Goal: Find specific page/section: Find specific page/section

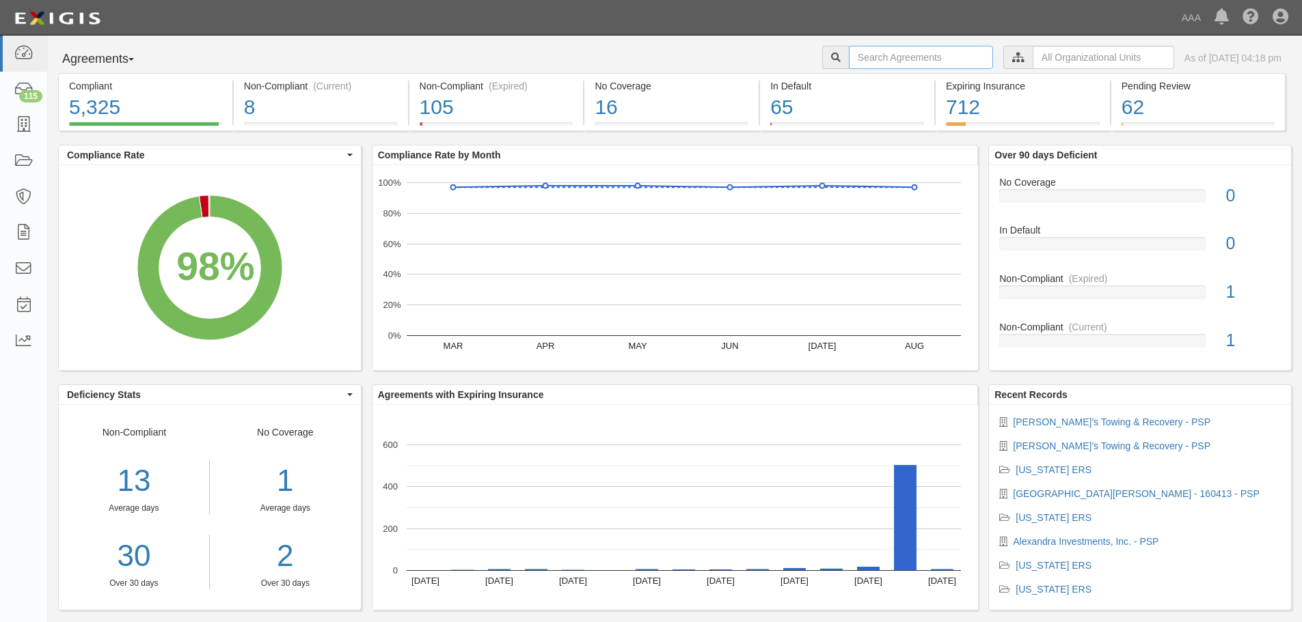
click at [849, 56] on input "text" at bounding box center [921, 57] width 144 height 23
type input "160509"
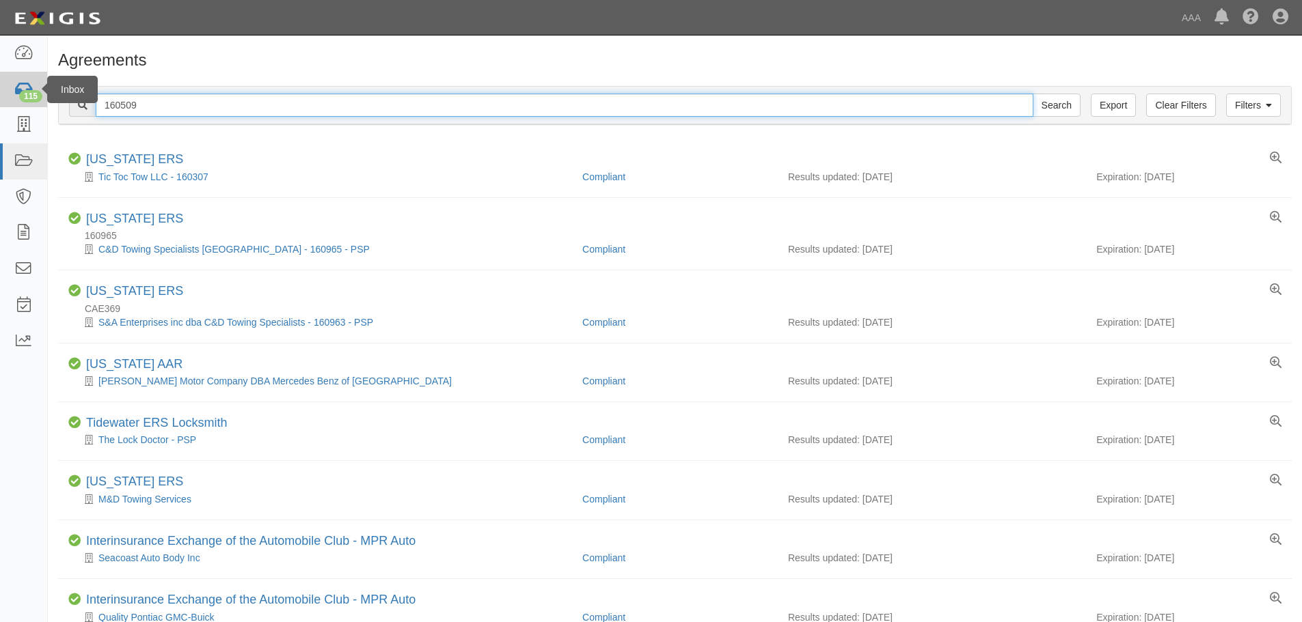
drag, startPoint x: 155, startPoint y: 110, endPoint x: 43, endPoint y: 107, distance: 112.1
click at [43, 107] on body "Toggle navigation Dashboard 115 Inbox Parties Agreements Coverages Documents Me…" at bounding box center [651, 379] width 1302 height 758
type input "Foothill"
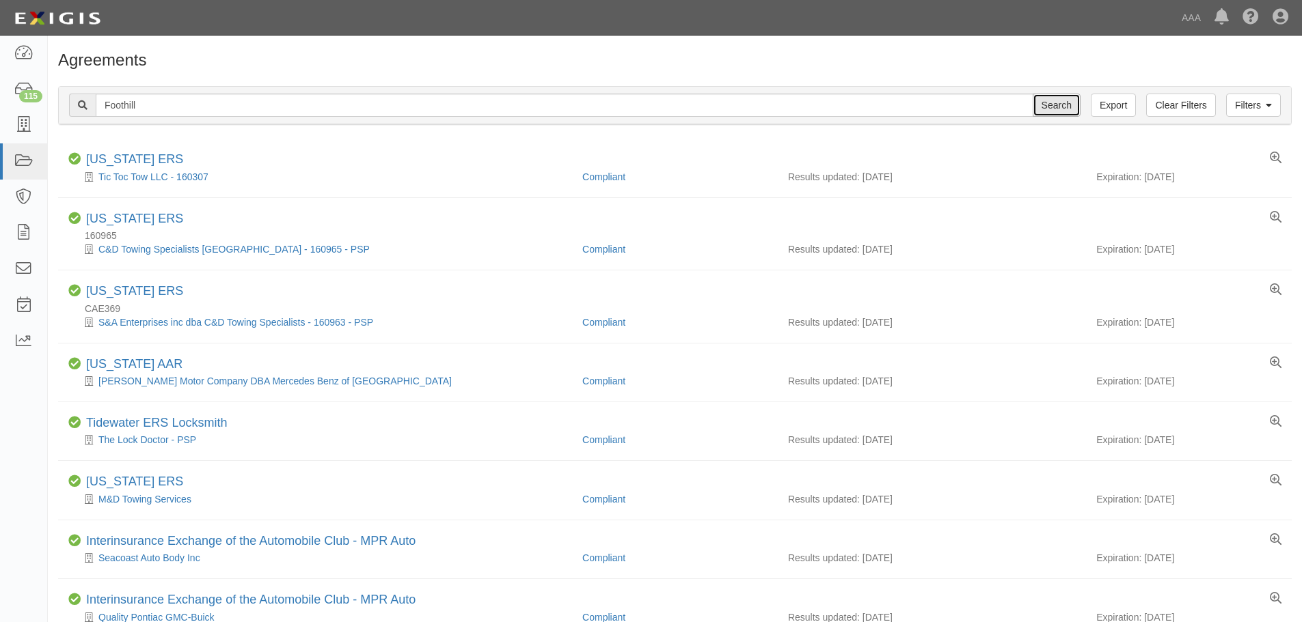
click at [1054, 110] on input "Search" at bounding box center [1056, 105] width 48 height 23
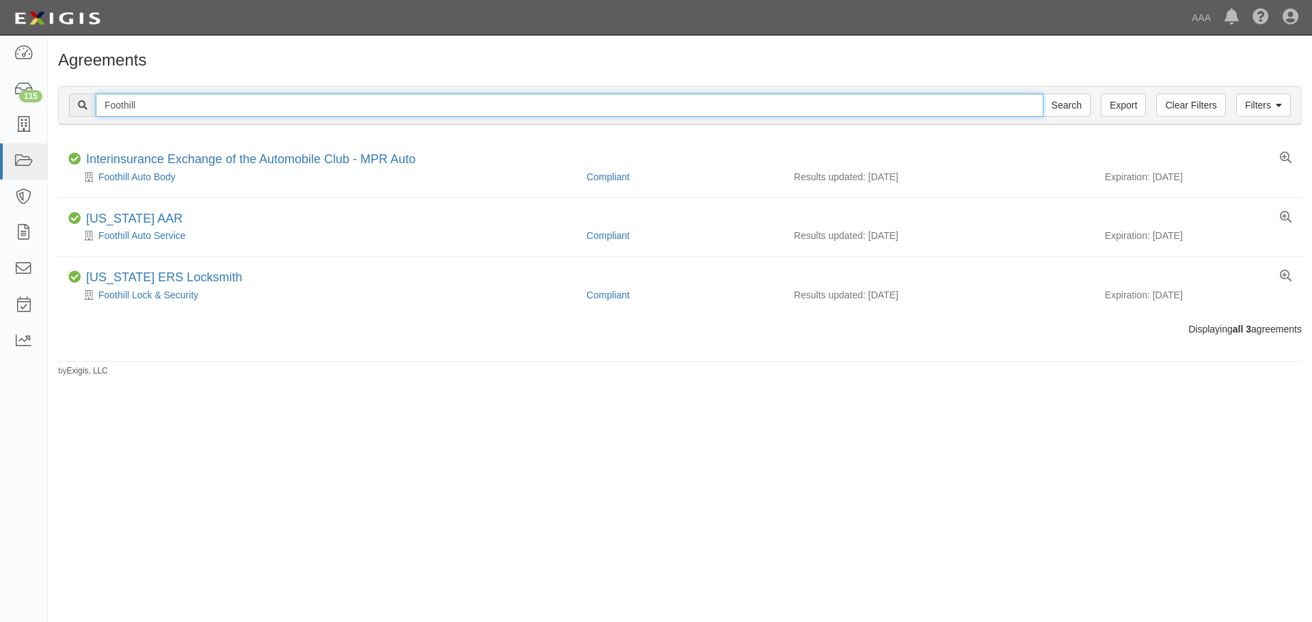
drag, startPoint x: 111, startPoint y: 104, endPoint x: 62, endPoint y: 111, distance: 49.0
click at [62, 111] on div "Filters Clear Filters Export Foothill Search Filters" at bounding box center [680, 106] width 1242 height 38
type input "plaza towing"
click at [1043, 94] on input "Search" at bounding box center [1067, 105] width 48 height 23
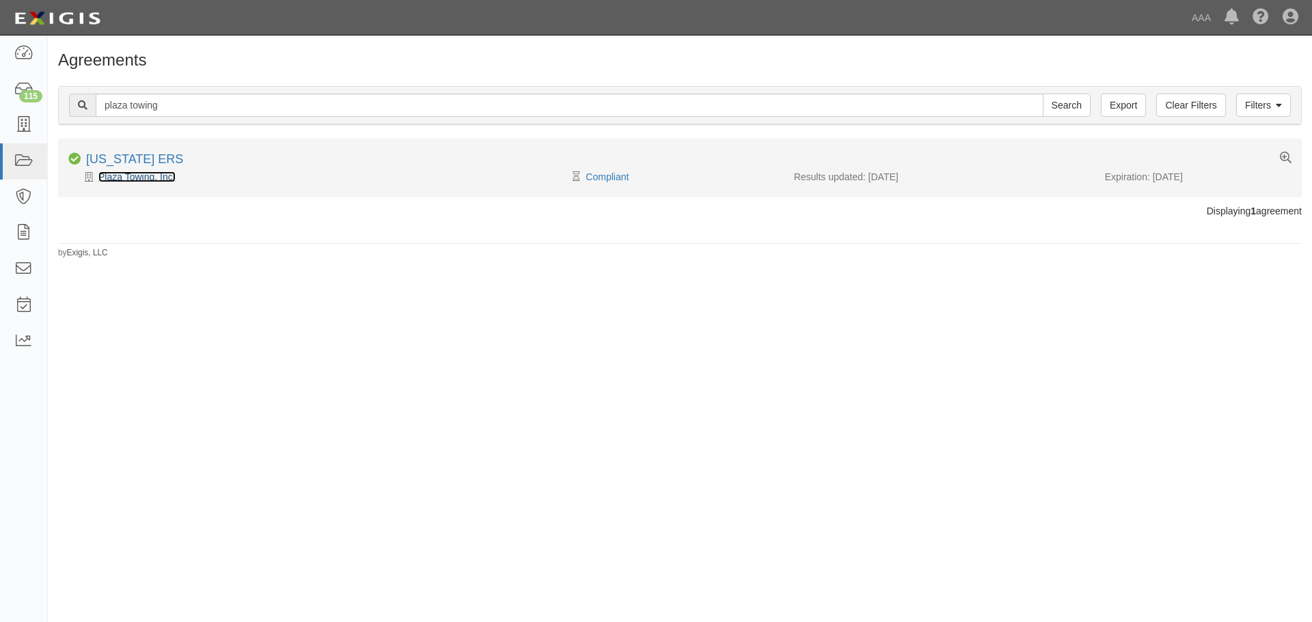
click at [135, 176] on link "Plaza Towing, Inc." at bounding box center [136, 177] width 77 height 11
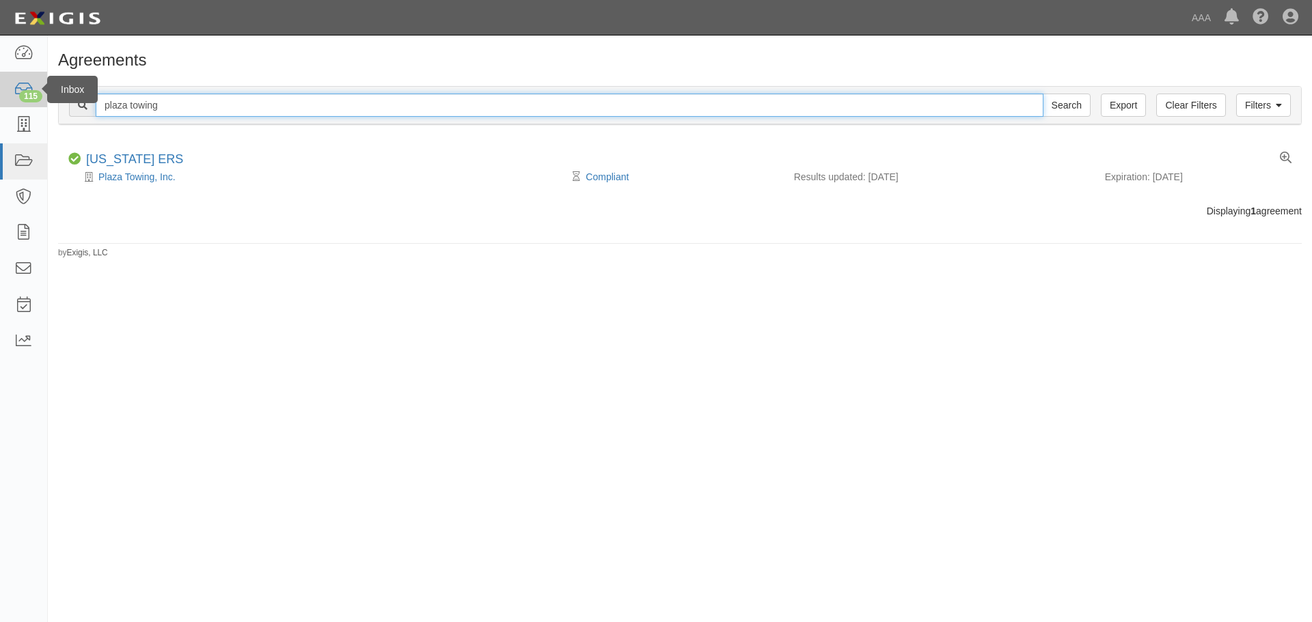
drag, startPoint x: 167, startPoint y: 108, endPoint x: 33, endPoint y: 98, distance: 133.6
click at [33, 98] on body "Toggle navigation Dashboard 115 Inbox Parties Agreements Coverages Documents Me…" at bounding box center [656, 300] width 1312 height 601
type input "speedy's"
click at [1043, 94] on input "Search" at bounding box center [1067, 105] width 48 height 23
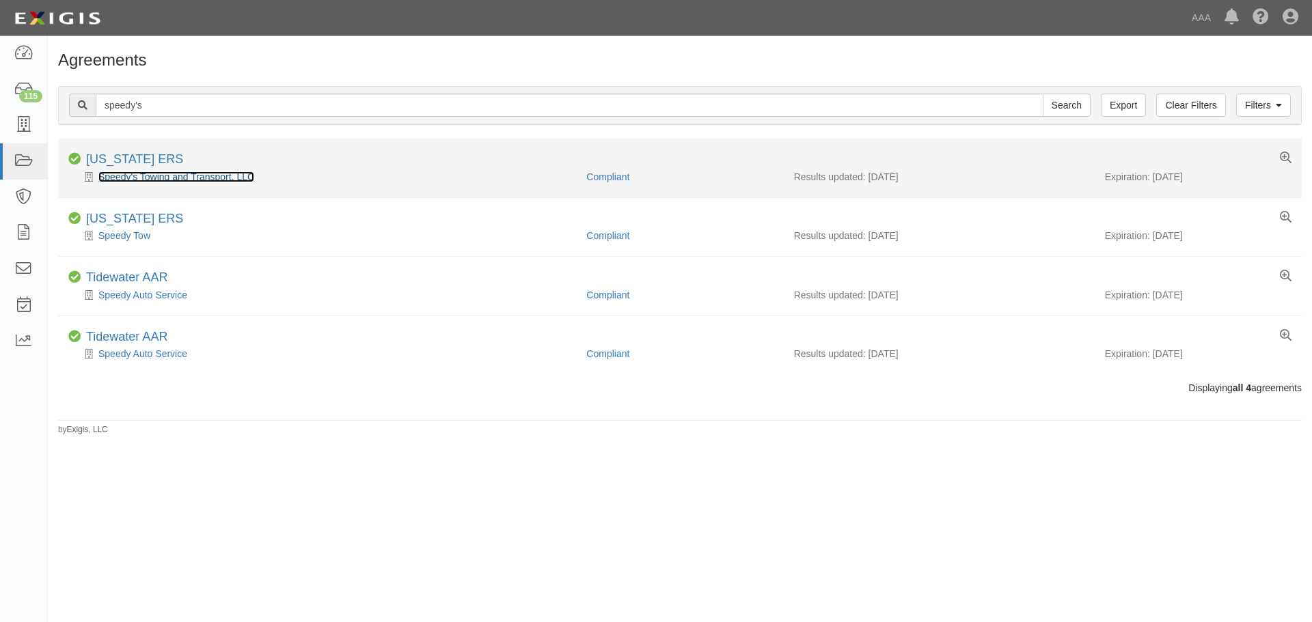
click at [121, 176] on link "Speedy's Towing and Transport, LLC" at bounding box center [176, 177] width 156 height 11
